Goal: Use online tool/utility: Utilize a website feature to perform a specific function

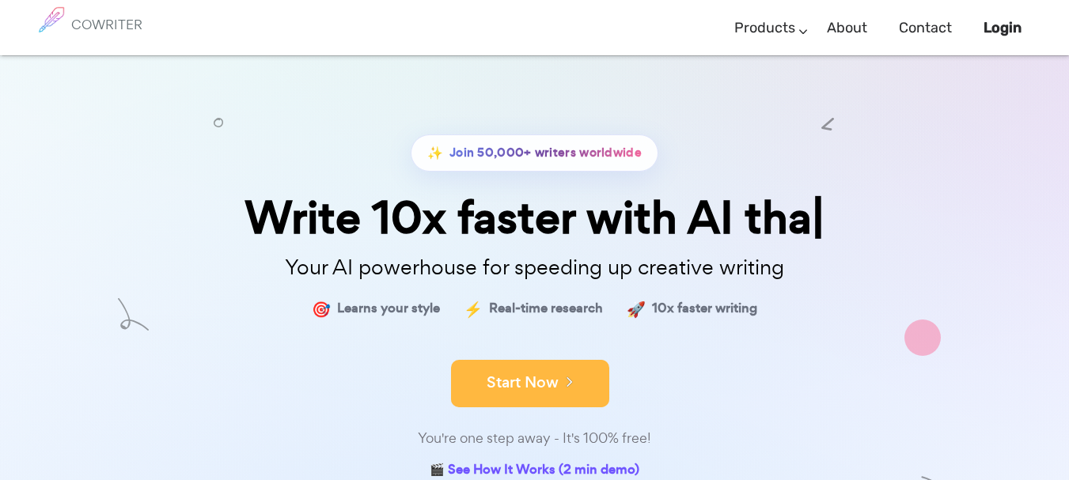
click at [558, 386] on button "Start Now" at bounding box center [530, 383] width 158 height 47
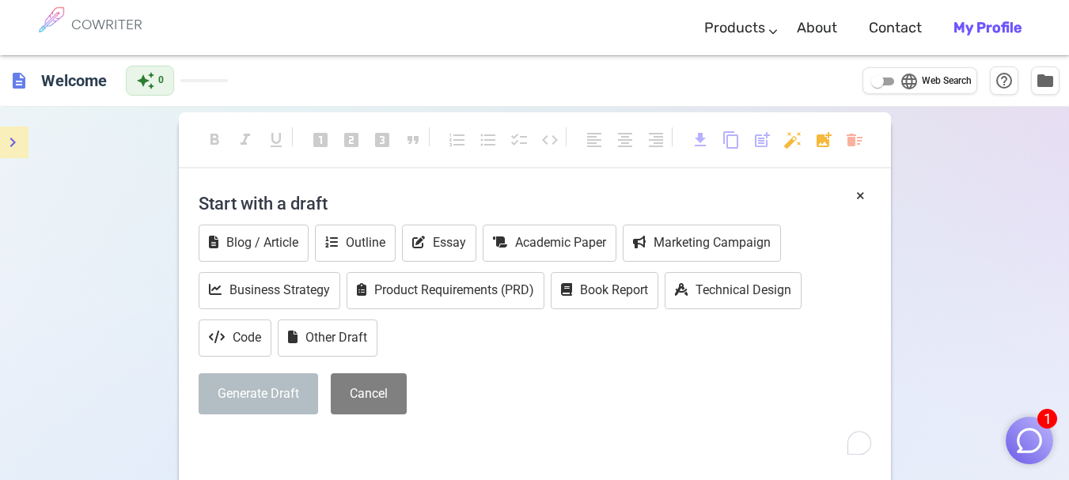
click at [17, 145] on icon "menu" at bounding box center [12, 142] width 19 height 19
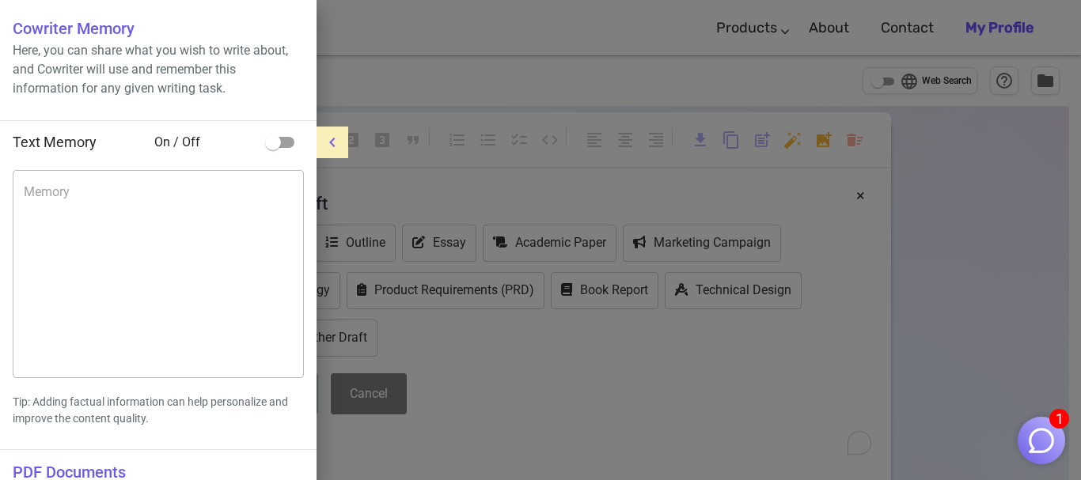
click at [323, 146] on icon "menu" at bounding box center [332, 142] width 19 height 19
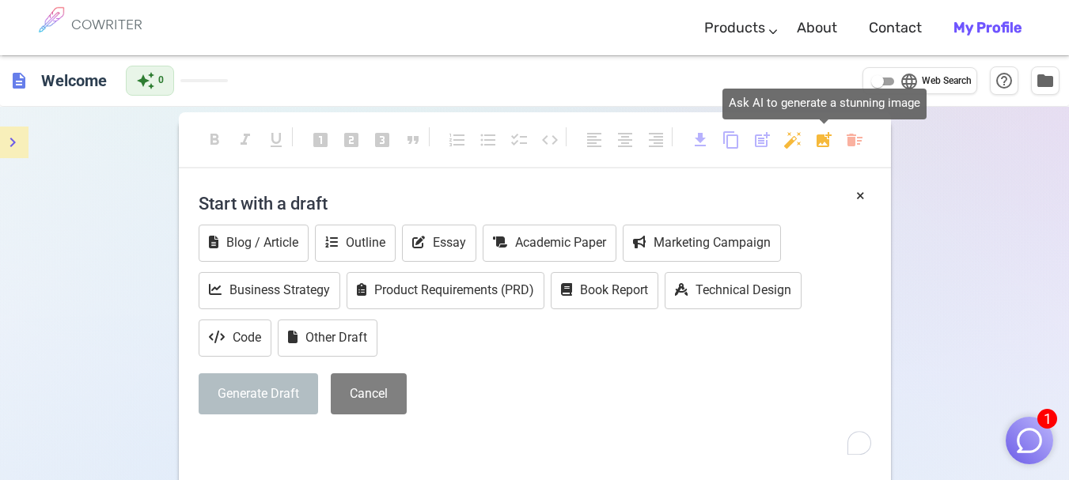
click at [827, 142] on body "1 COWRITER Products Writing Marketing Emails Images (soon) About Contact My Pro…" at bounding box center [534, 323] width 1069 height 646
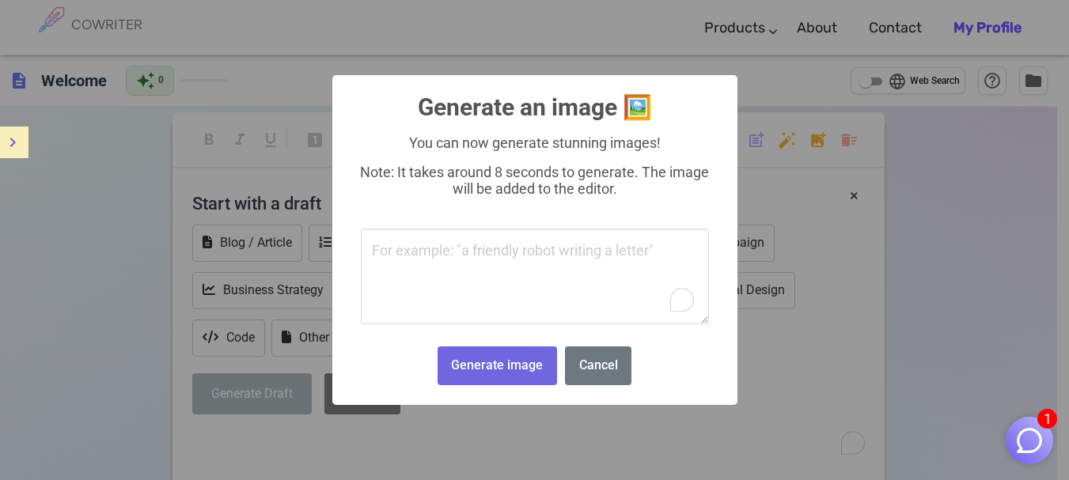
type textarea "[URL][DOMAIN_NAME]"
drag, startPoint x: 502, startPoint y: 245, endPoint x: 340, endPoint y: 229, distance: 163.0
click at [340, 229] on div "× Generate an image 🖼️ You can now generate stunning images! Note: It takes aro…" at bounding box center [534, 240] width 405 height 330
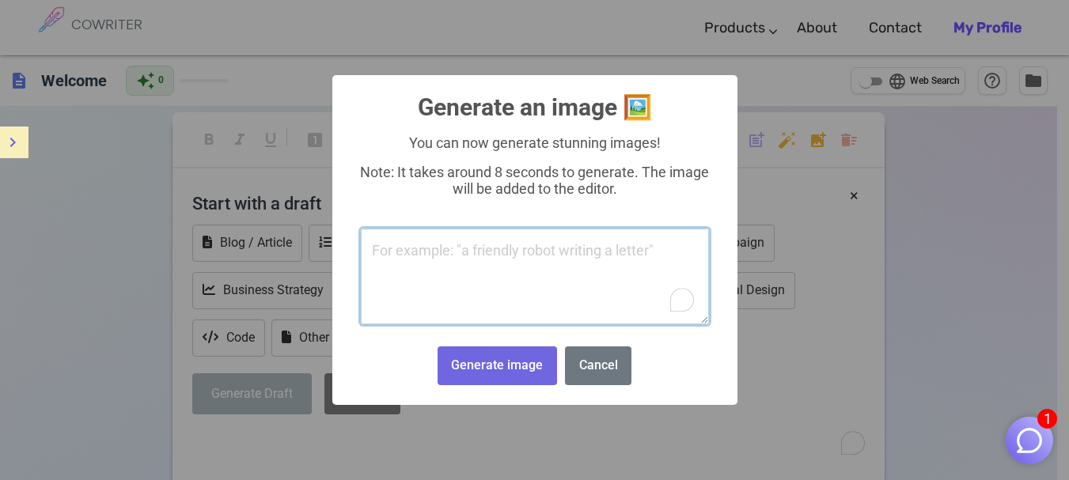
paste textarea "Square format 1080x1080px. Premium and dynamic car rental ad for "Houssem Rent …"
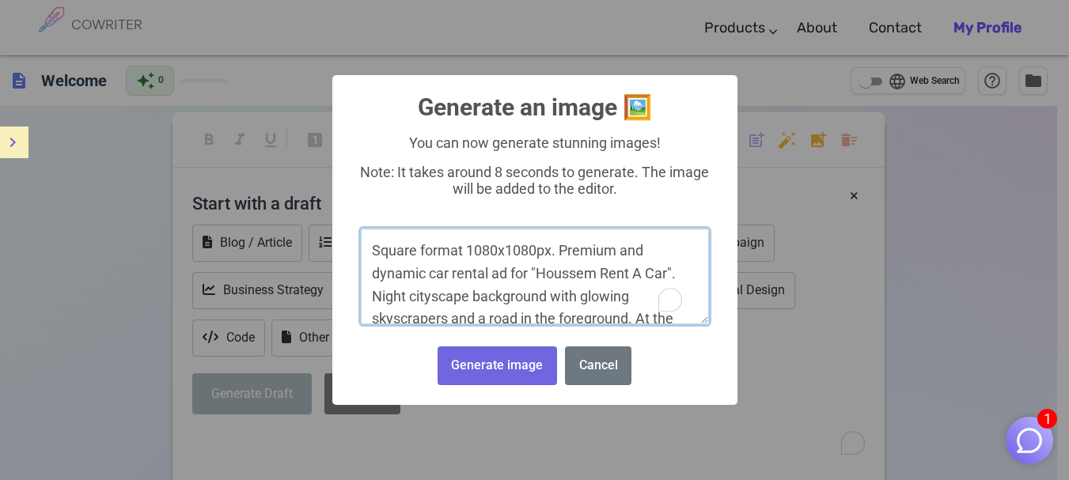
scroll to position [324, 0]
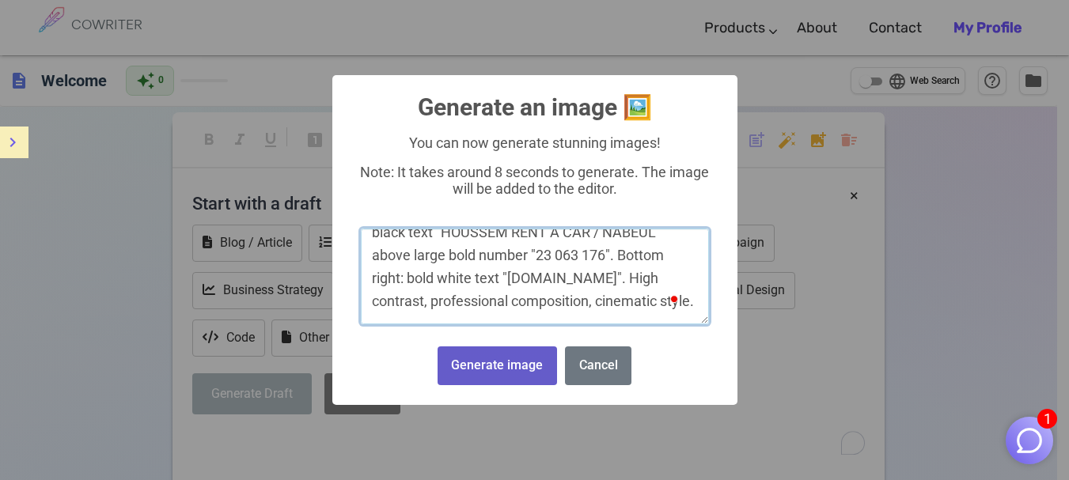
type textarea "Square format 1080x1080px. Premium and dynamic car rental ad for "Houssem Rent …"
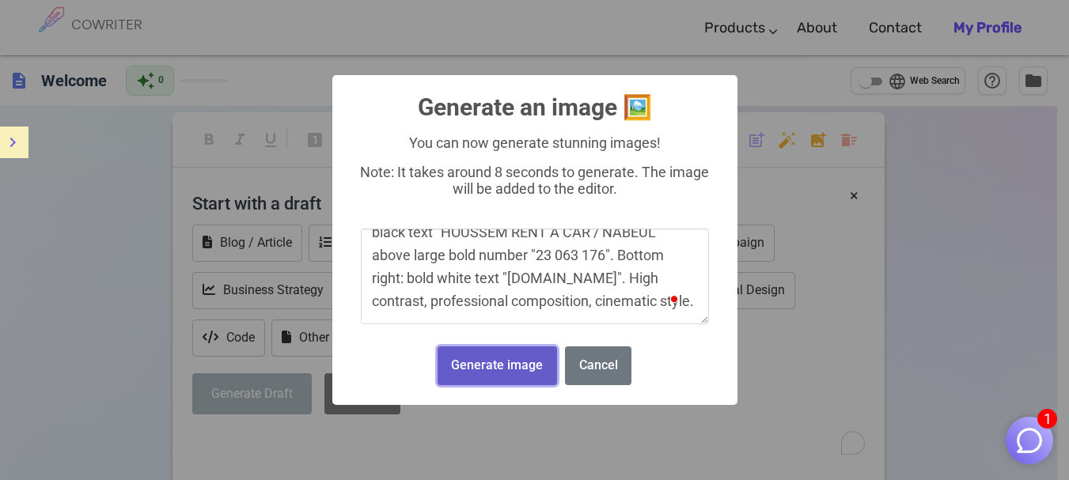
click at [506, 371] on button "Generate image" at bounding box center [497, 366] width 119 height 39
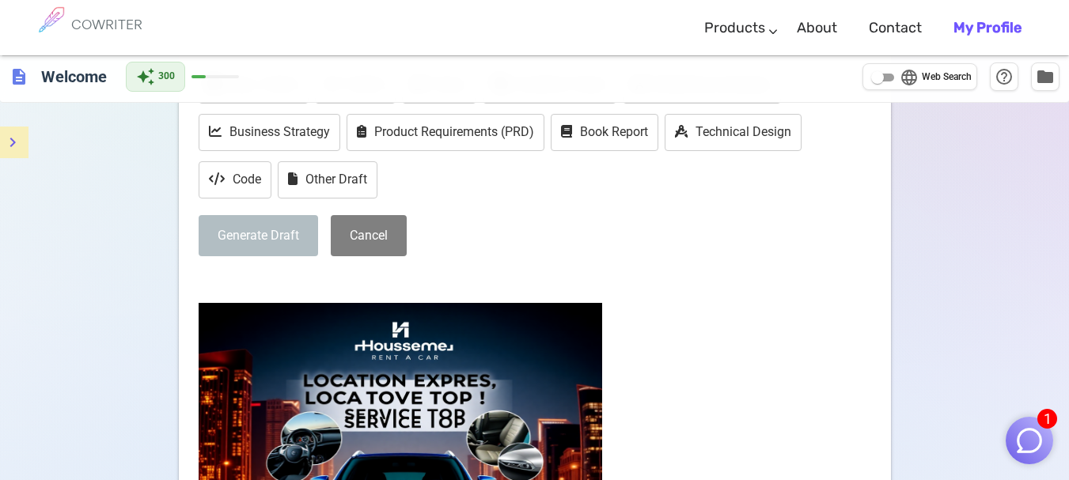
scroll to position [0, 0]
